Goal: Navigation & Orientation: Find specific page/section

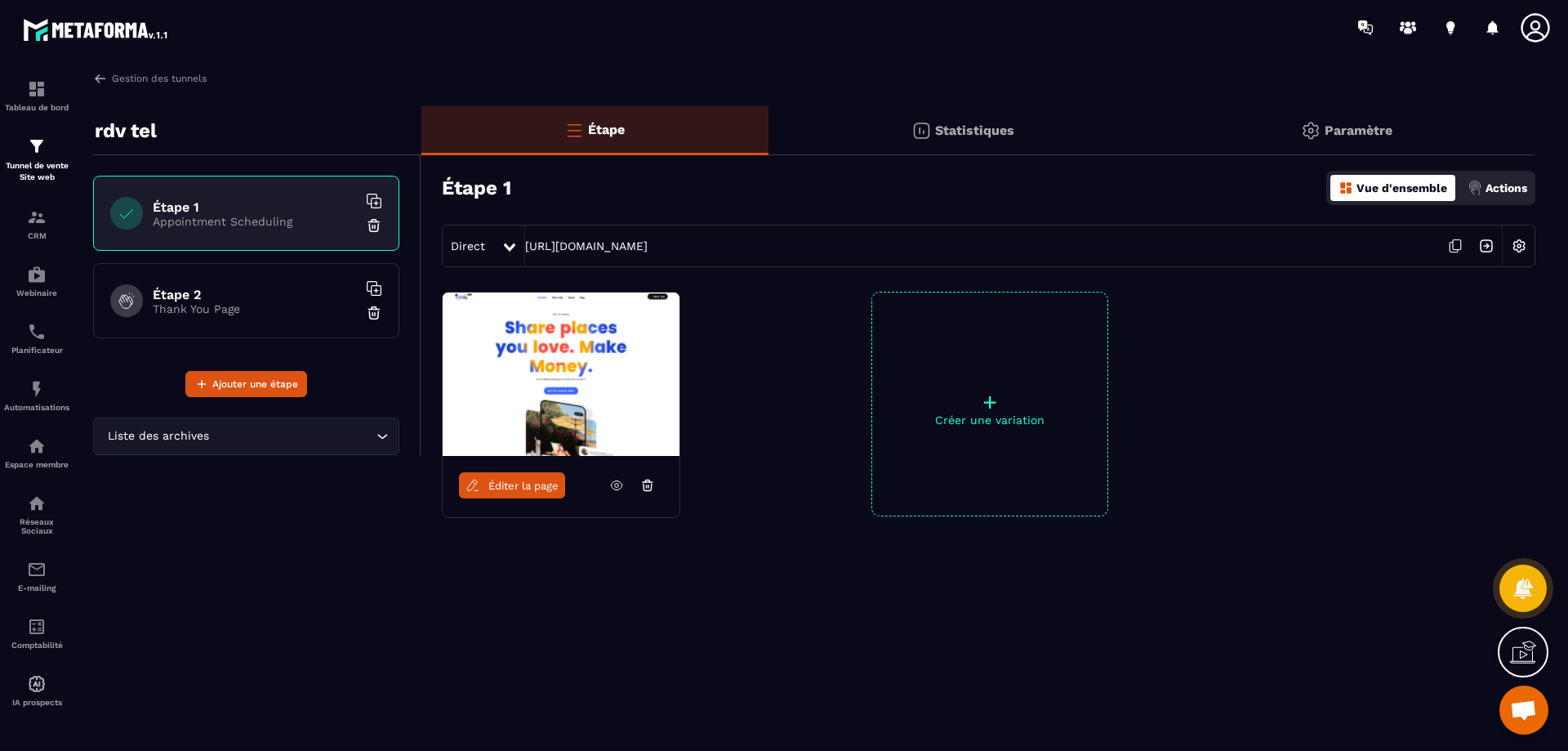
click at [615, 487] on icon at bounding box center [617, 485] width 4 height 4
click at [1417, 29] on icon at bounding box center [1407, 27] width 26 height 26
click at [44, 616] on link "Comptabilité" at bounding box center [36, 633] width 65 height 57
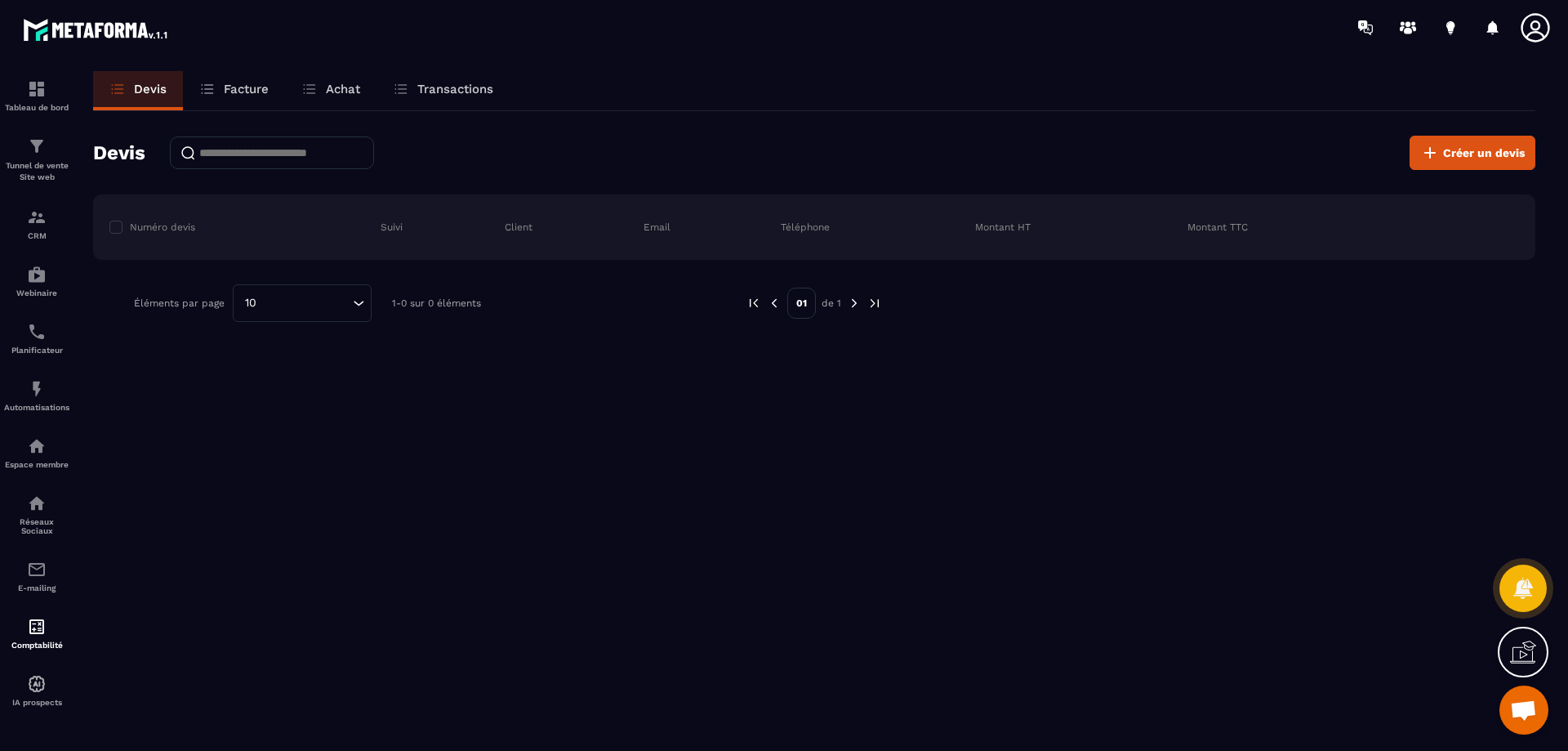
click at [229, 98] on link "Facture" at bounding box center [233, 90] width 102 height 39
click at [147, 92] on p "Devis" at bounding box center [150, 88] width 33 height 14
click at [39, 394] on img at bounding box center [36, 388] width 19 height 19
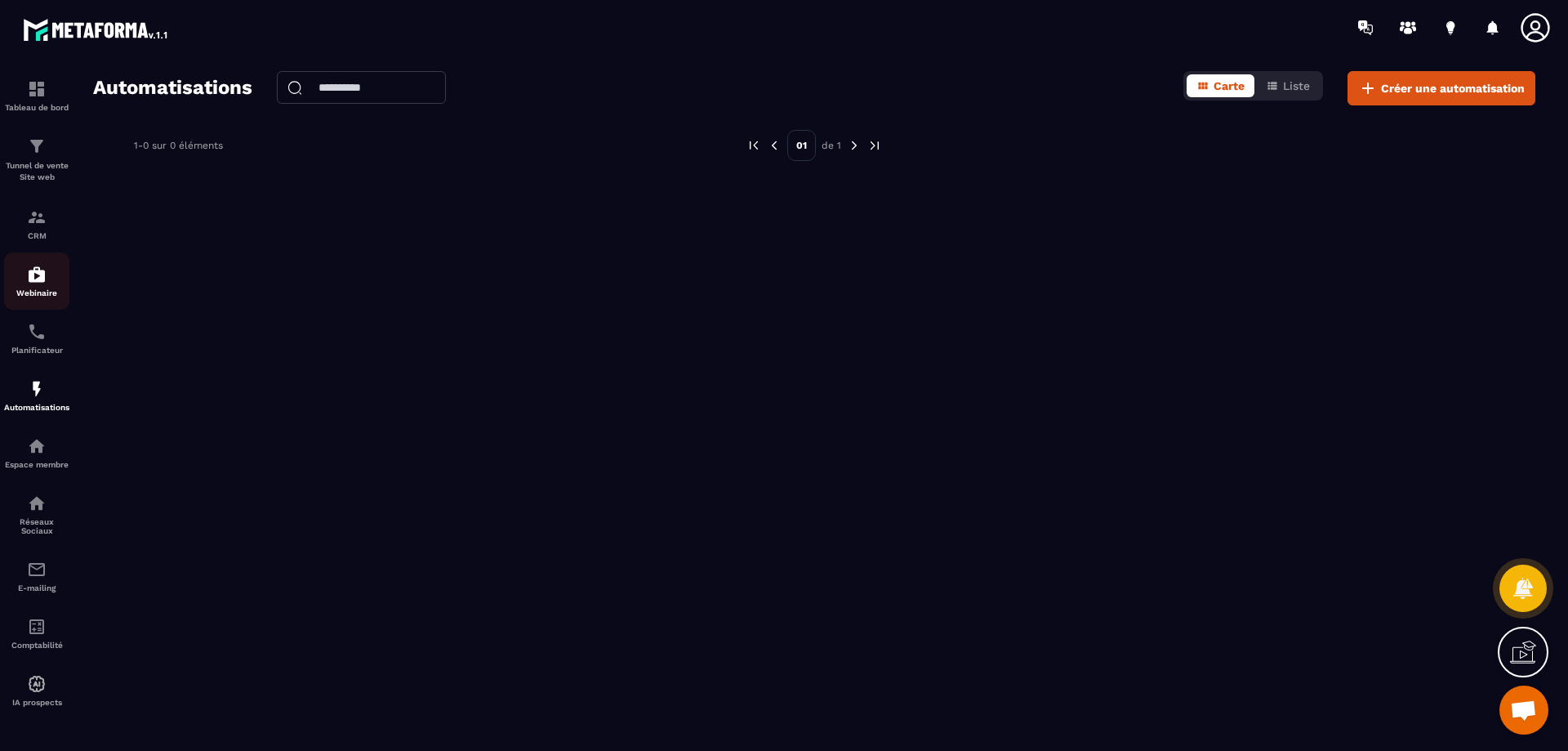
click at [42, 291] on p "Webinaire" at bounding box center [36, 292] width 65 height 9
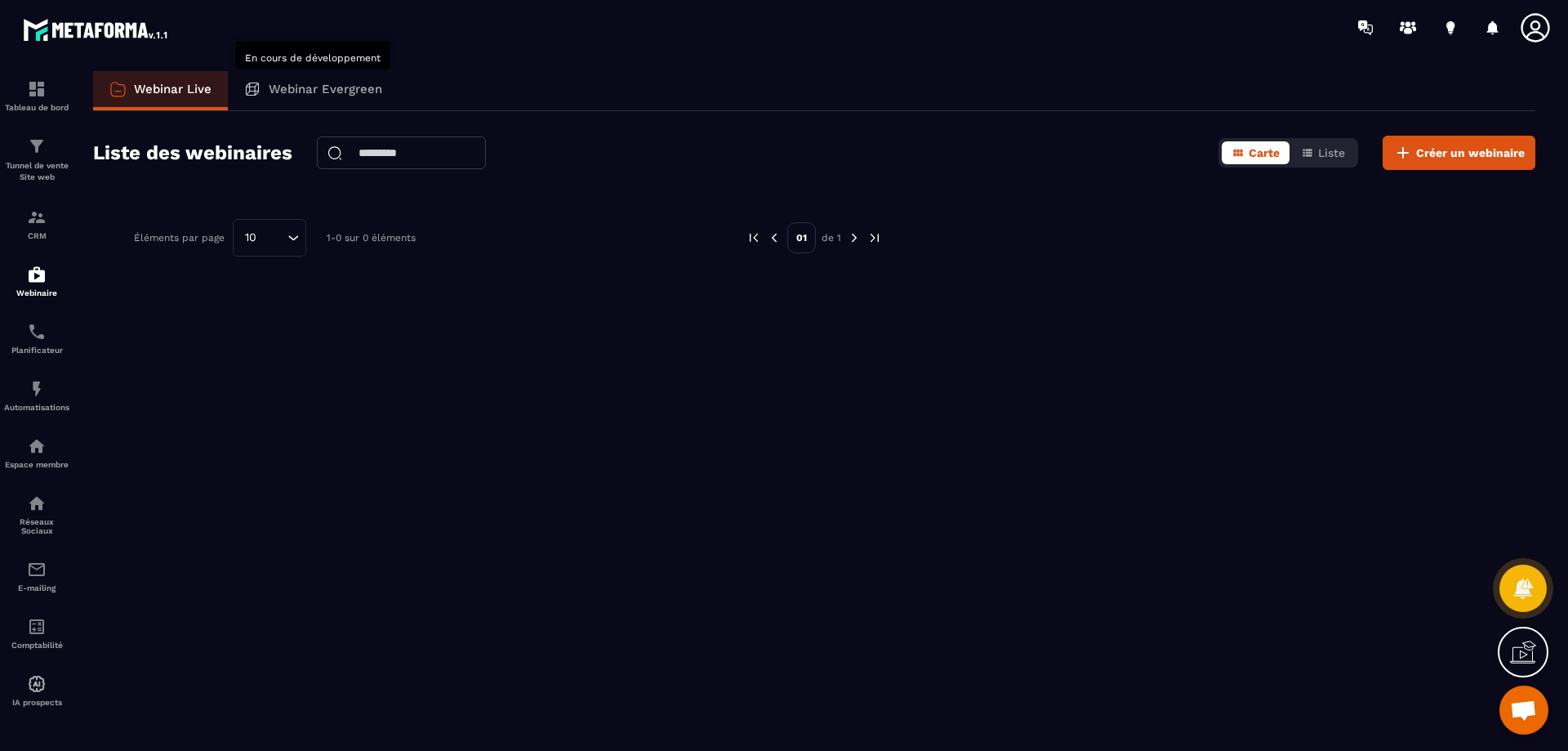
click at [344, 87] on p "Webinar Evergreen" at bounding box center [325, 88] width 114 height 14
click at [189, 96] on p "Webinar Live" at bounding box center [172, 88] width 77 height 14
